Goal: Task Accomplishment & Management: Manage account settings

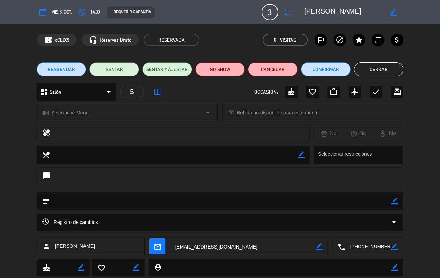
click at [376, 70] on button "Cerrar" at bounding box center [379, 69] width 50 height 14
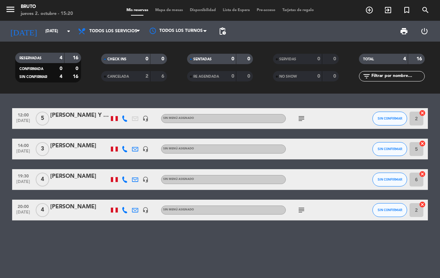
click at [93, 122] on div at bounding box center [79, 123] width 59 height 6
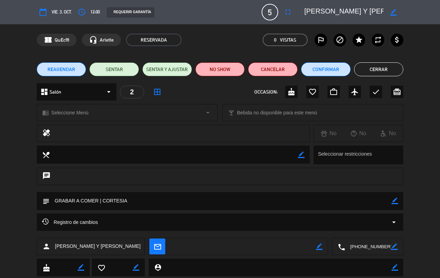
click at [376, 69] on button "Cerrar" at bounding box center [379, 69] width 50 height 14
click at [377, 76] on input "text" at bounding box center [398, 76] width 54 height 8
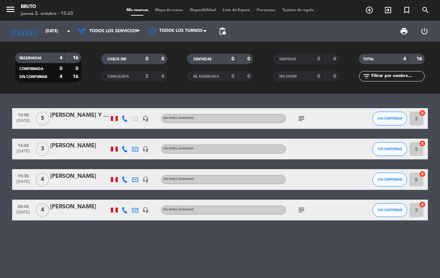
click at [367, 255] on div "12:00 [DATE] 5 [PERSON_NAME] Y [PERSON_NAME] headset_mic Sin menú asignado subj…" at bounding box center [220, 186] width 440 height 184
click at [61, 179] on div "[PERSON_NAME]" at bounding box center [79, 176] width 59 height 9
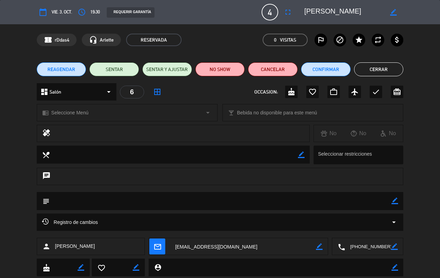
click at [393, 202] on icon "border_color" at bounding box center [395, 201] width 7 height 7
type textarea "N"
type textarea "PROVEEDOR NO COBRAR DESCORCHE"
click at [395, 198] on icon at bounding box center [395, 201] width 7 height 7
click at [380, 70] on button "Cerrar" at bounding box center [379, 69] width 50 height 14
